Goal: Transaction & Acquisition: Purchase product/service

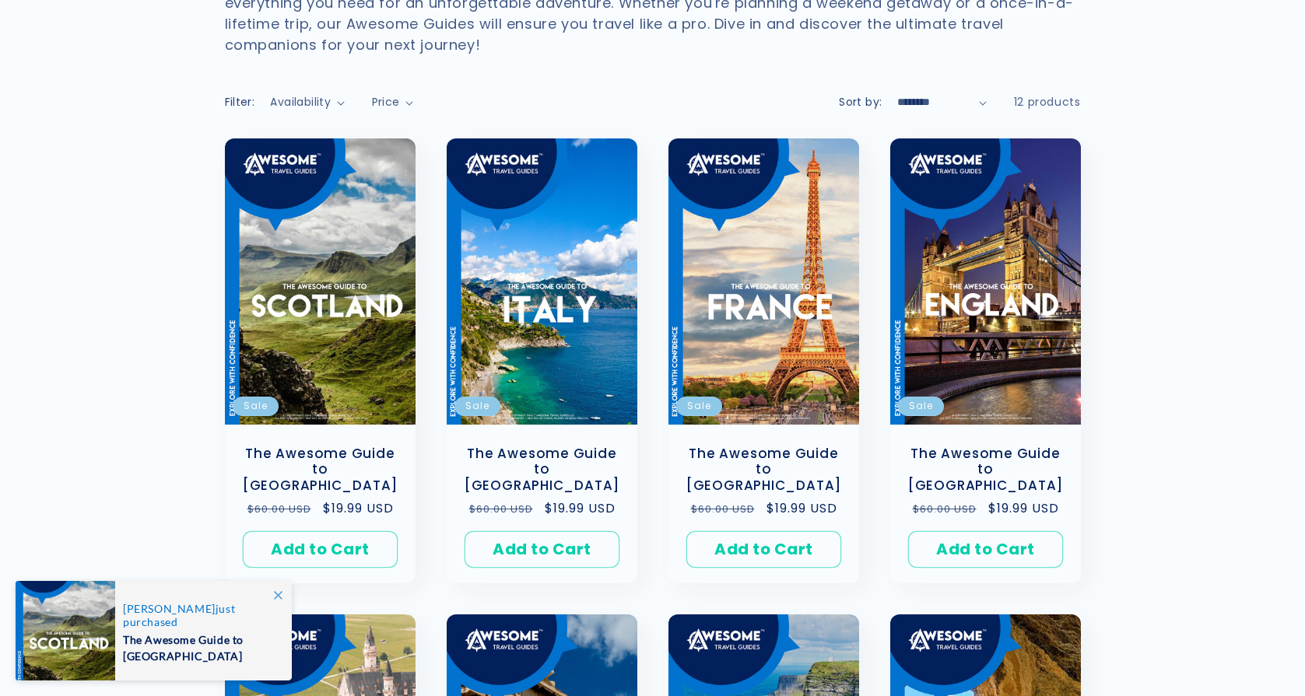
scroll to position [233, 0]
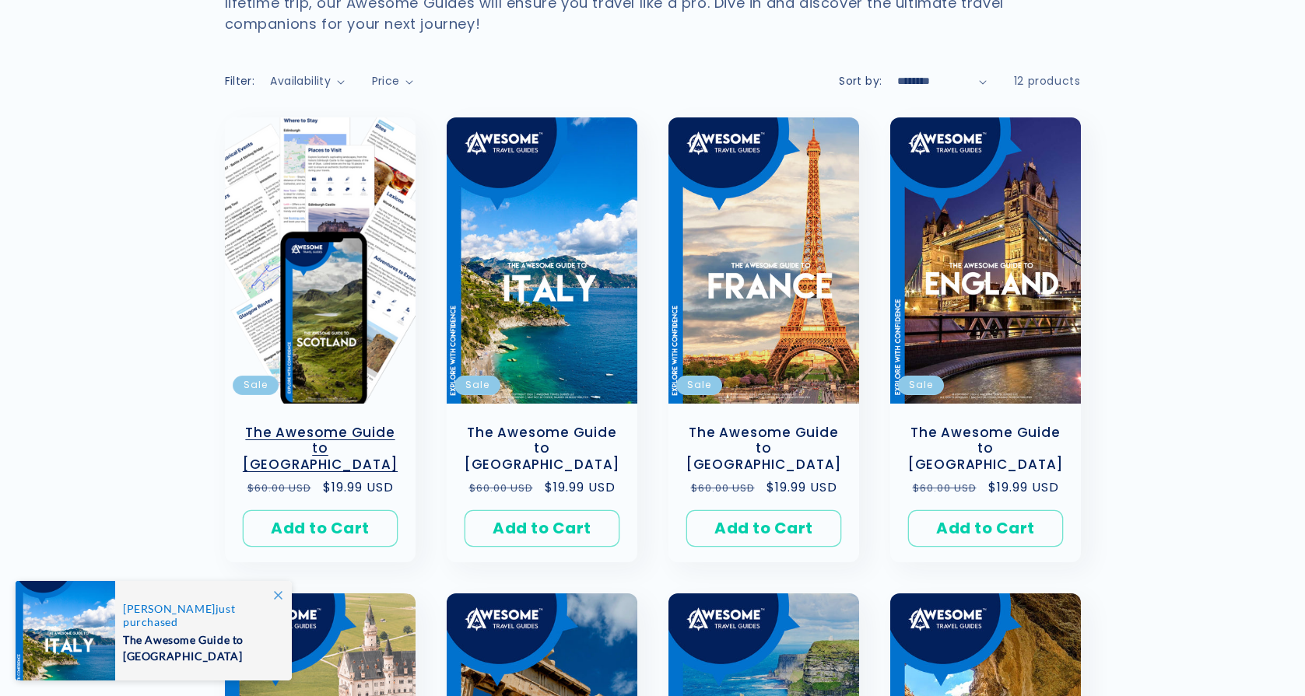
click at [326, 436] on link "The Awesome Guide to [GEOGRAPHIC_DATA]" at bounding box center [319, 449] width 159 height 48
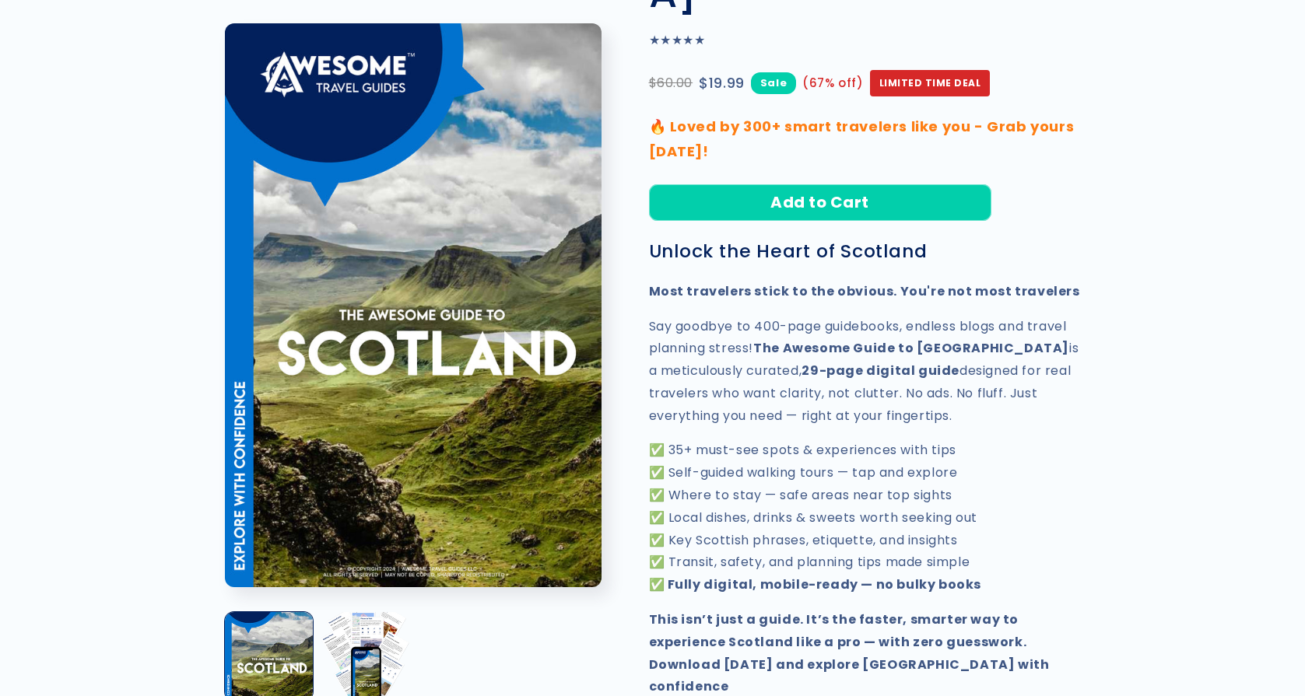
scroll to position [311, 0]
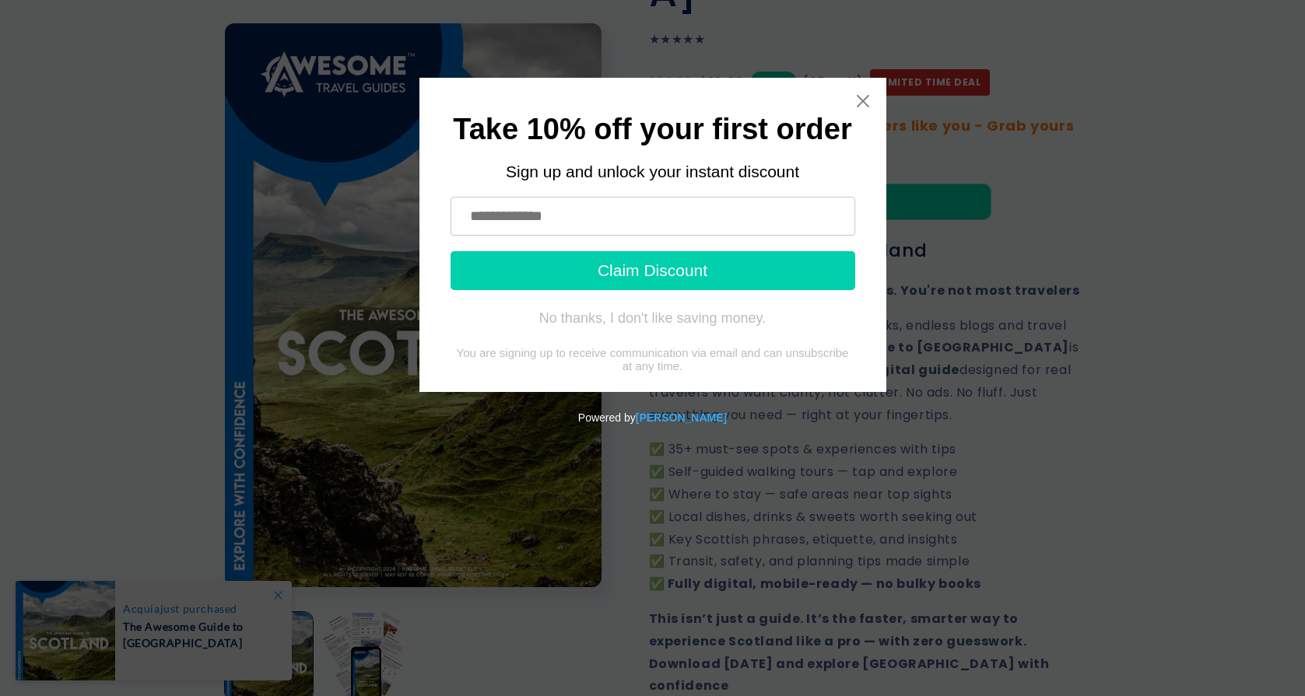
click at [497, 223] on input "text" at bounding box center [652, 216] width 405 height 39
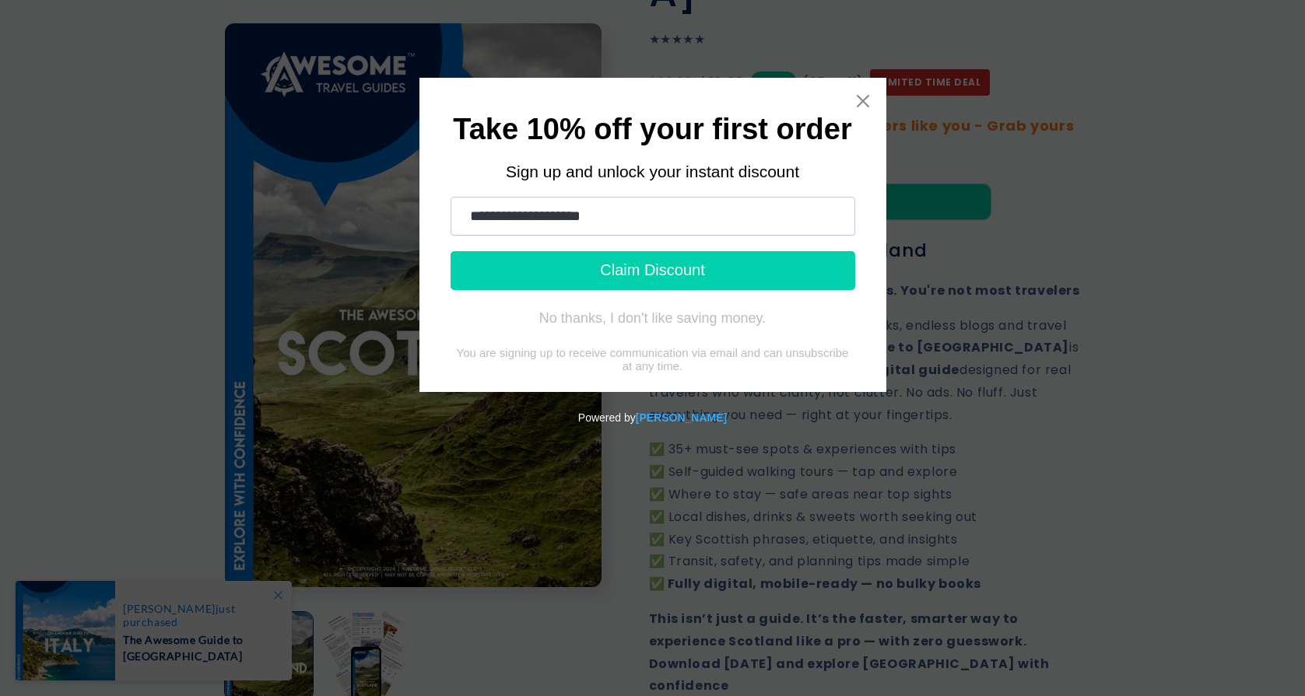
type input "**********"
click at [476, 267] on button "Claim Discount" at bounding box center [652, 270] width 405 height 39
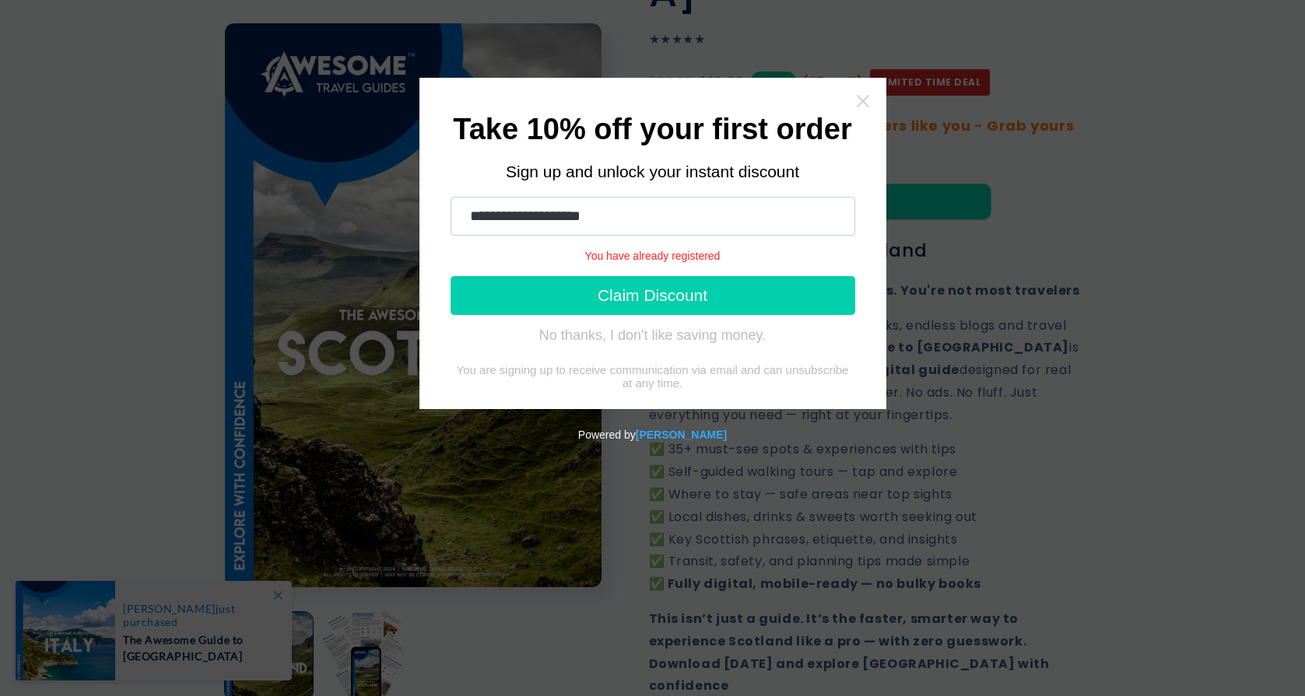
click at [867, 97] on icon "Close widget" at bounding box center [862, 101] width 12 height 12
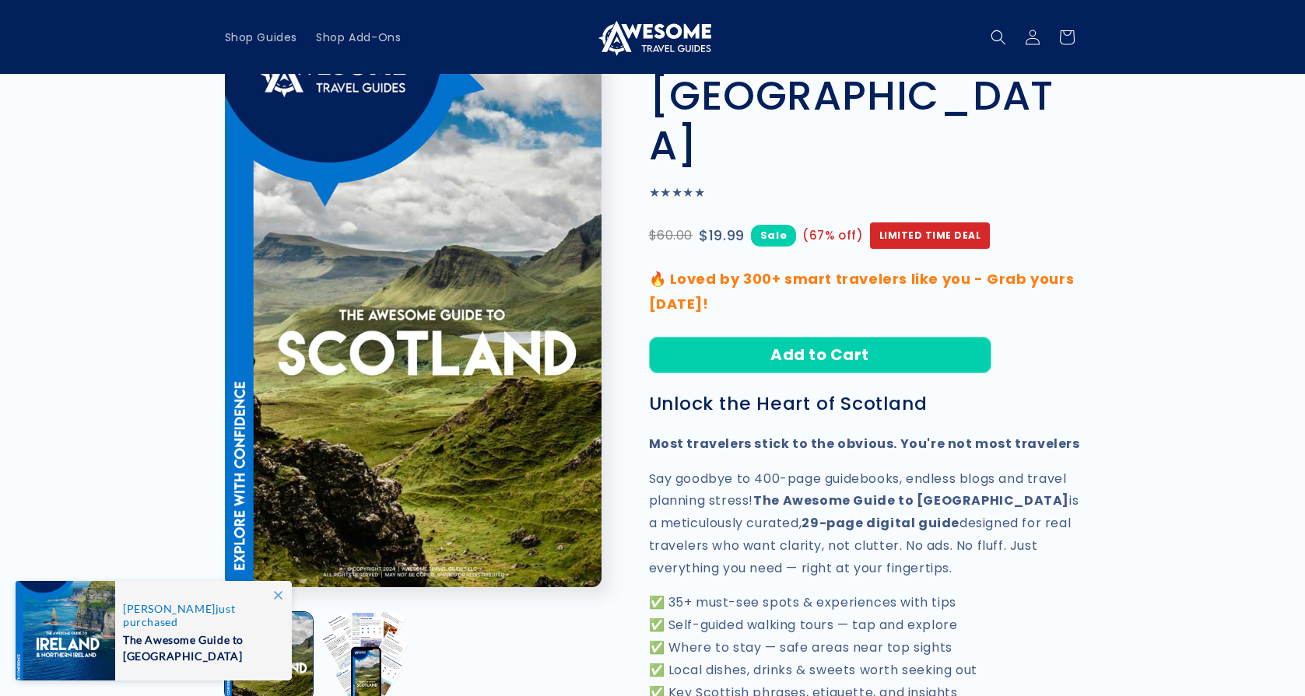
scroll to position [78, 0]
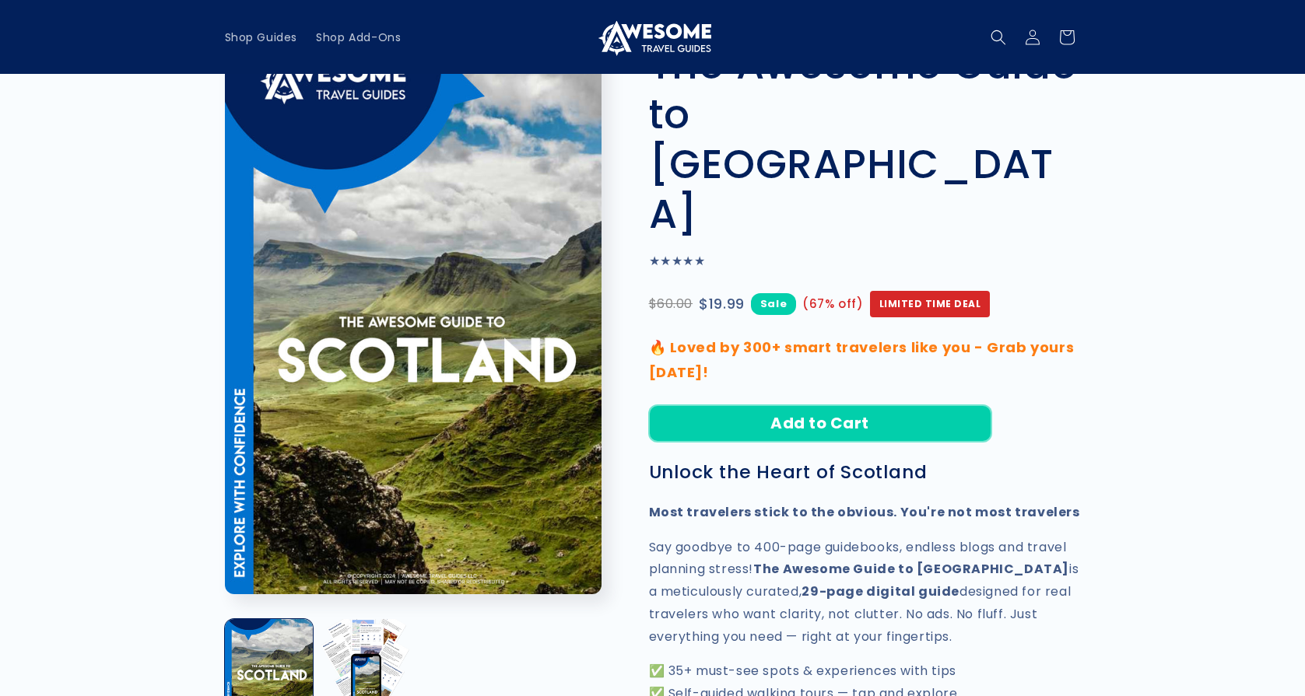
click at [906, 405] on button "Add to Cart" at bounding box center [820, 423] width 342 height 37
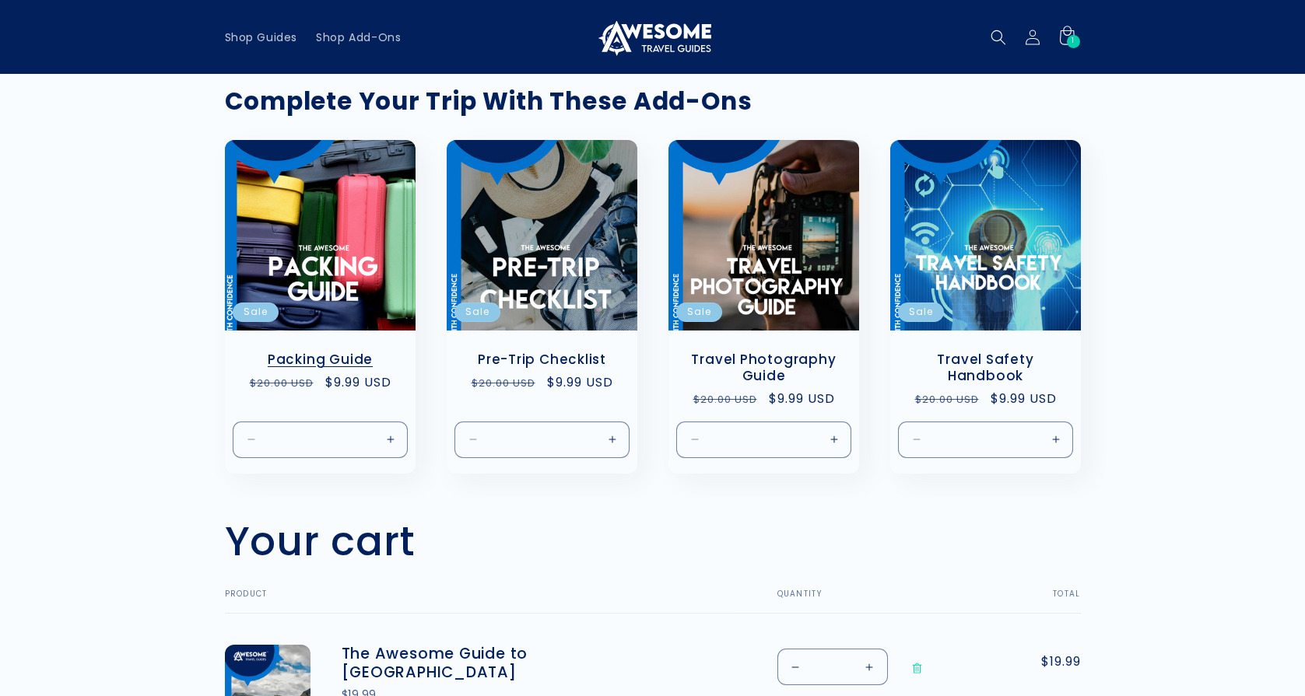
click at [348, 360] on link "Packing Guide" at bounding box center [319, 360] width 159 height 16
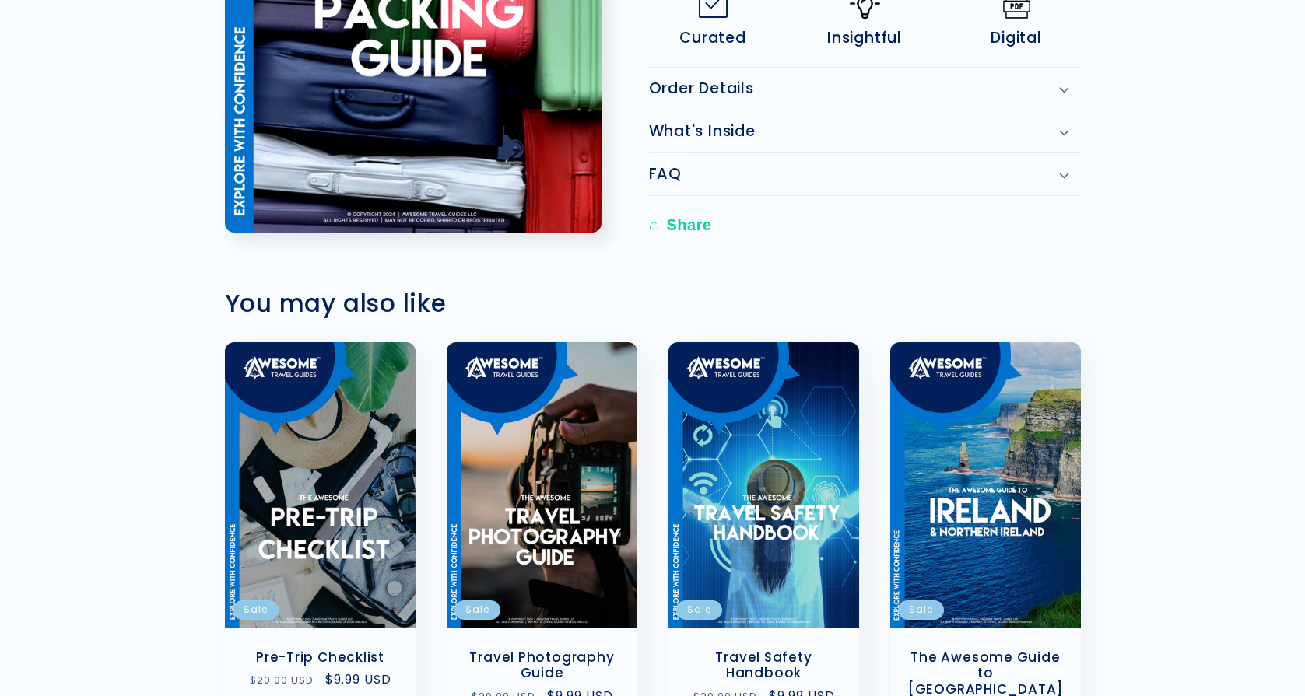
scroll to position [1089, 0]
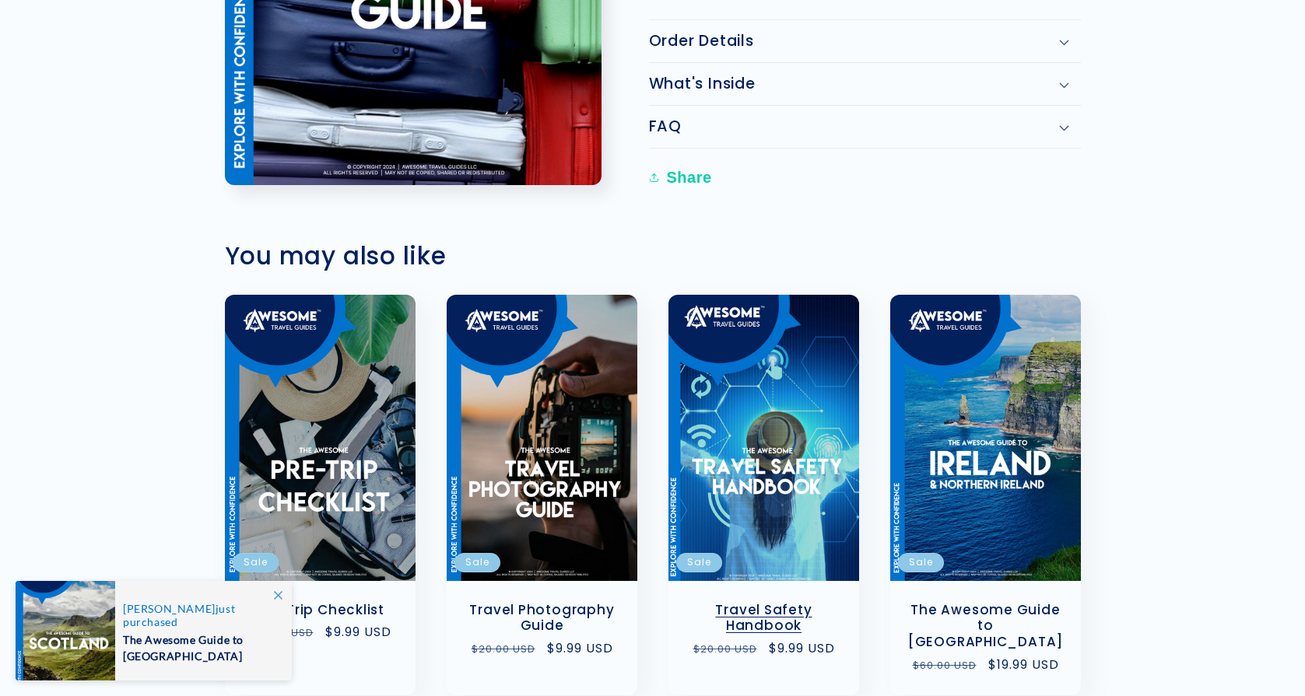
click at [793, 629] on link "Travel Safety Handbook" at bounding box center [763, 617] width 159 height 33
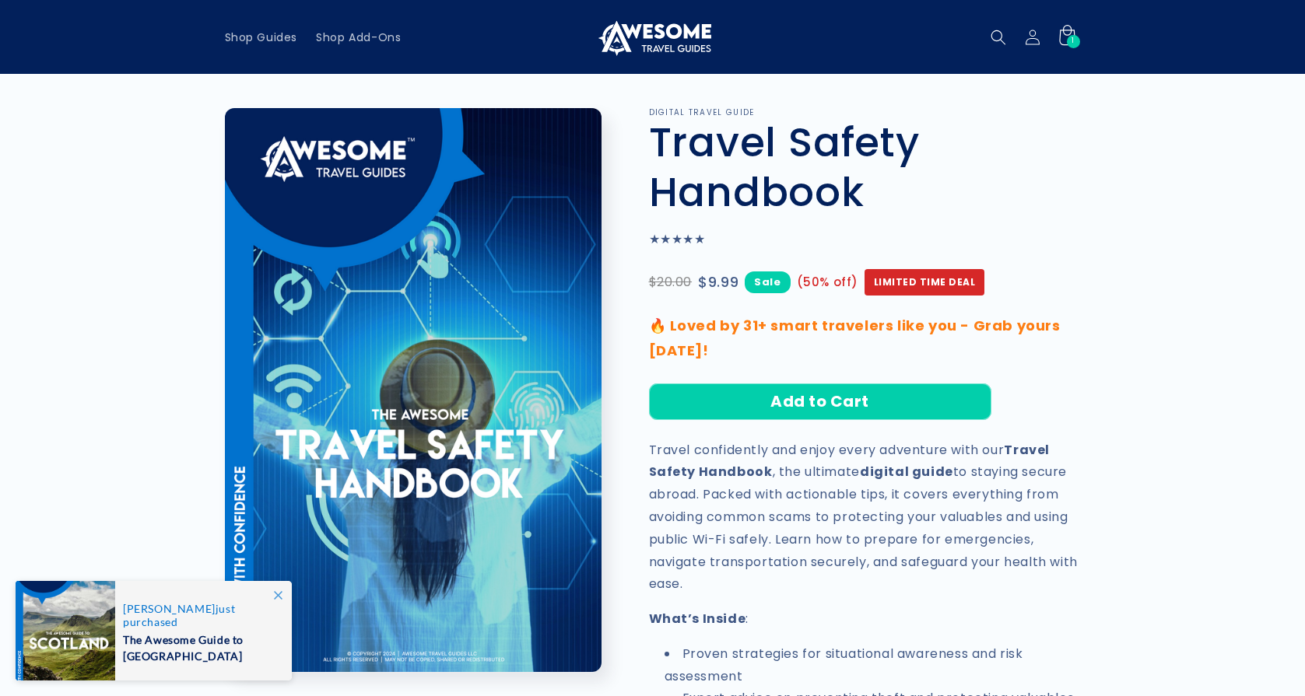
click at [1065, 37] on icon at bounding box center [1066, 37] width 37 height 37
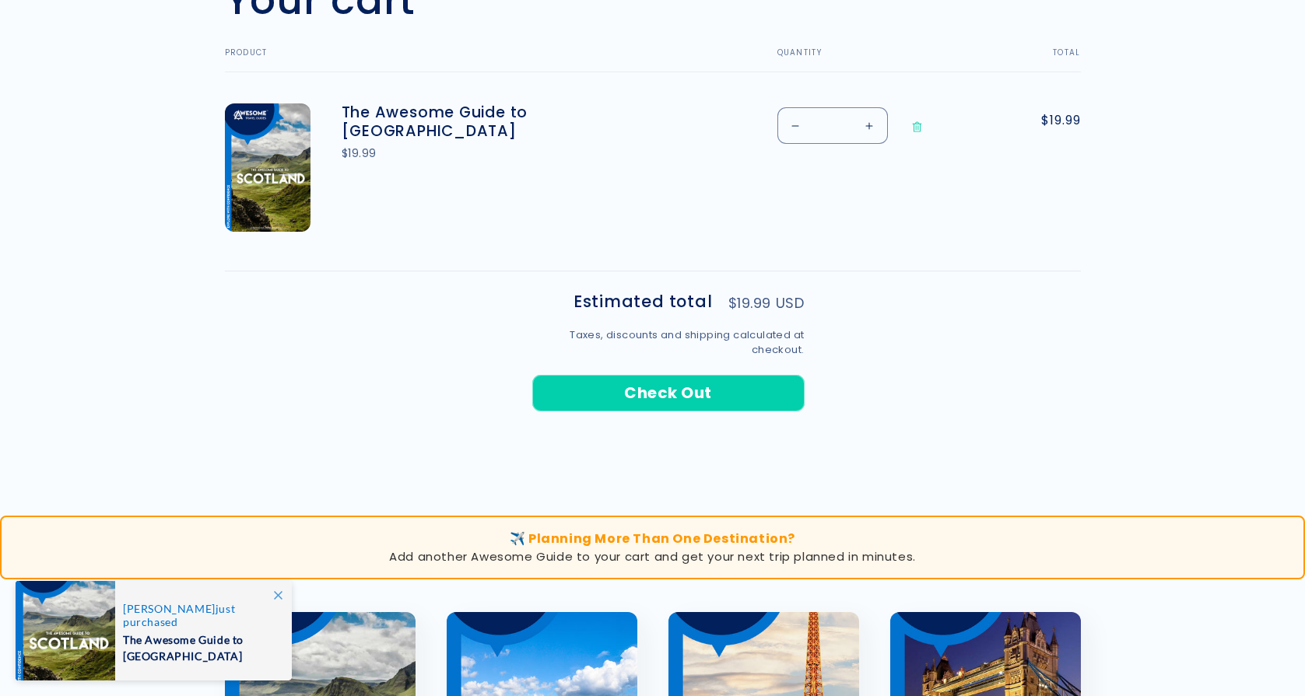
scroll to position [545, 0]
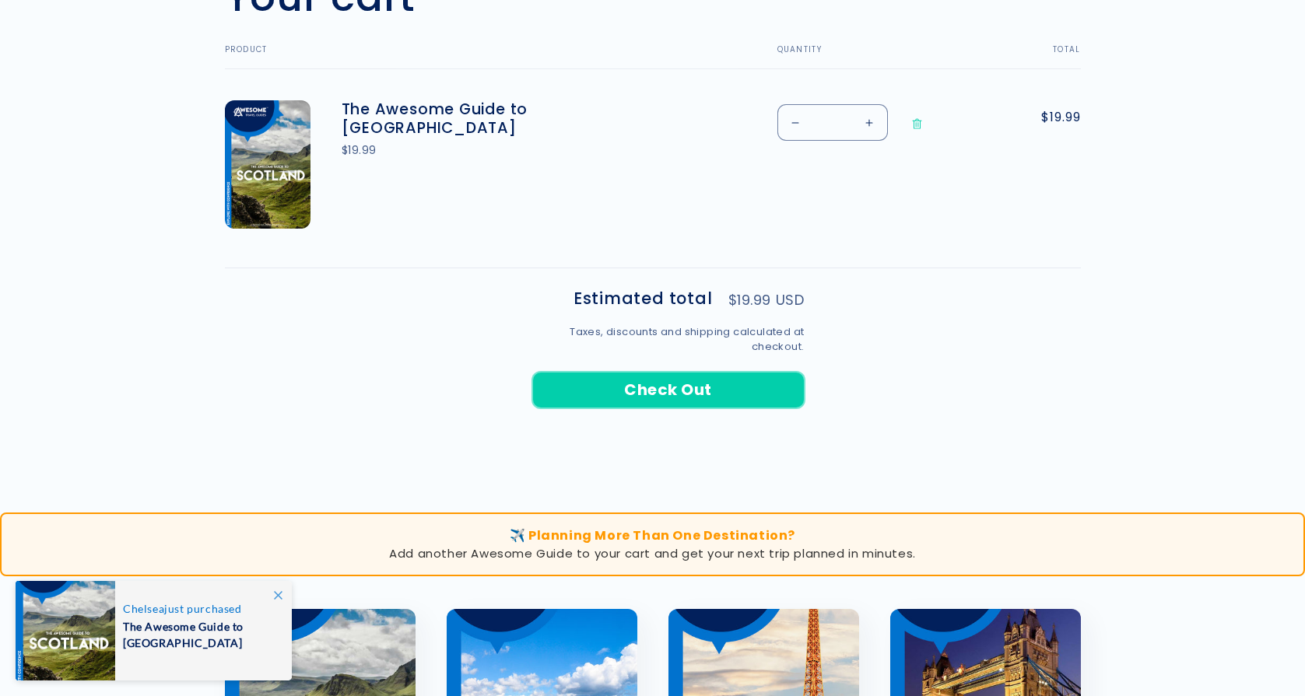
click at [680, 389] on button "Check Out" at bounding box center [668, 390] width 272 height 37
